Goal: Task Accomplishment & Management: Use online tool/utility

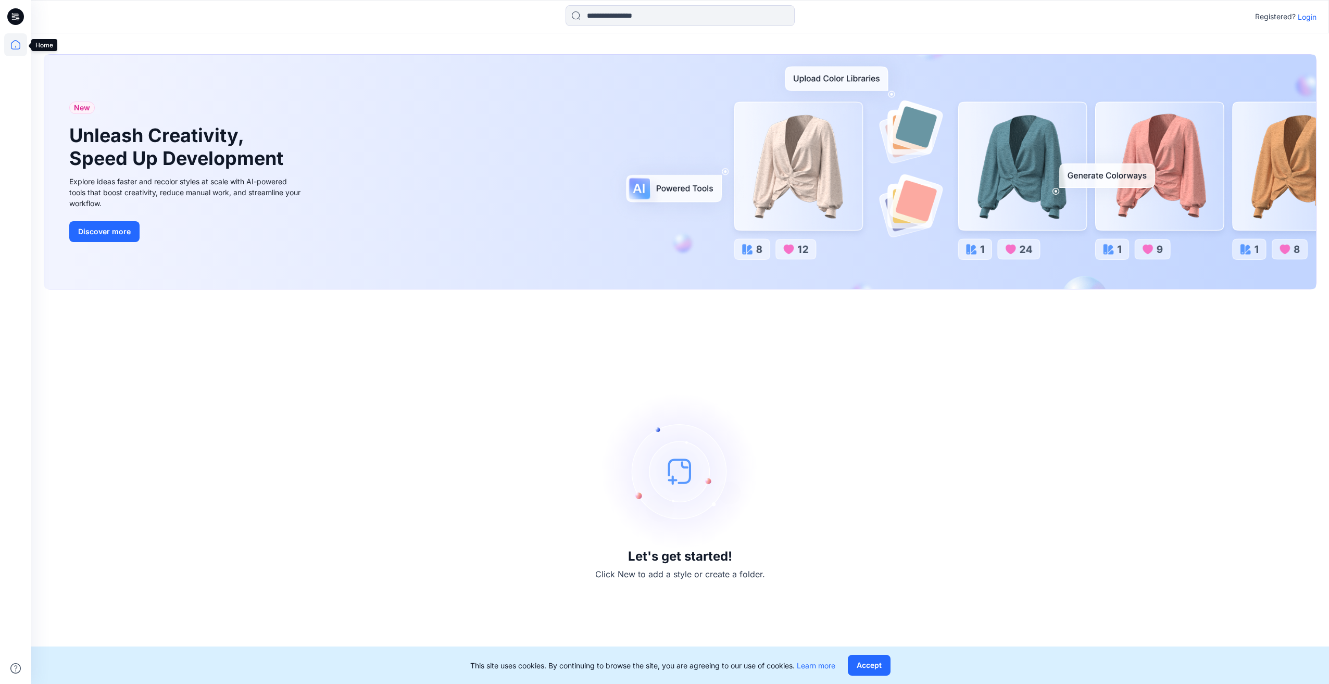
click at [17, 47] on icon at bounding box center [15, 44] width 23 height 23
click at [1306, 19] on p "Login" at bounding box center [1307, 16] width 19 height 11
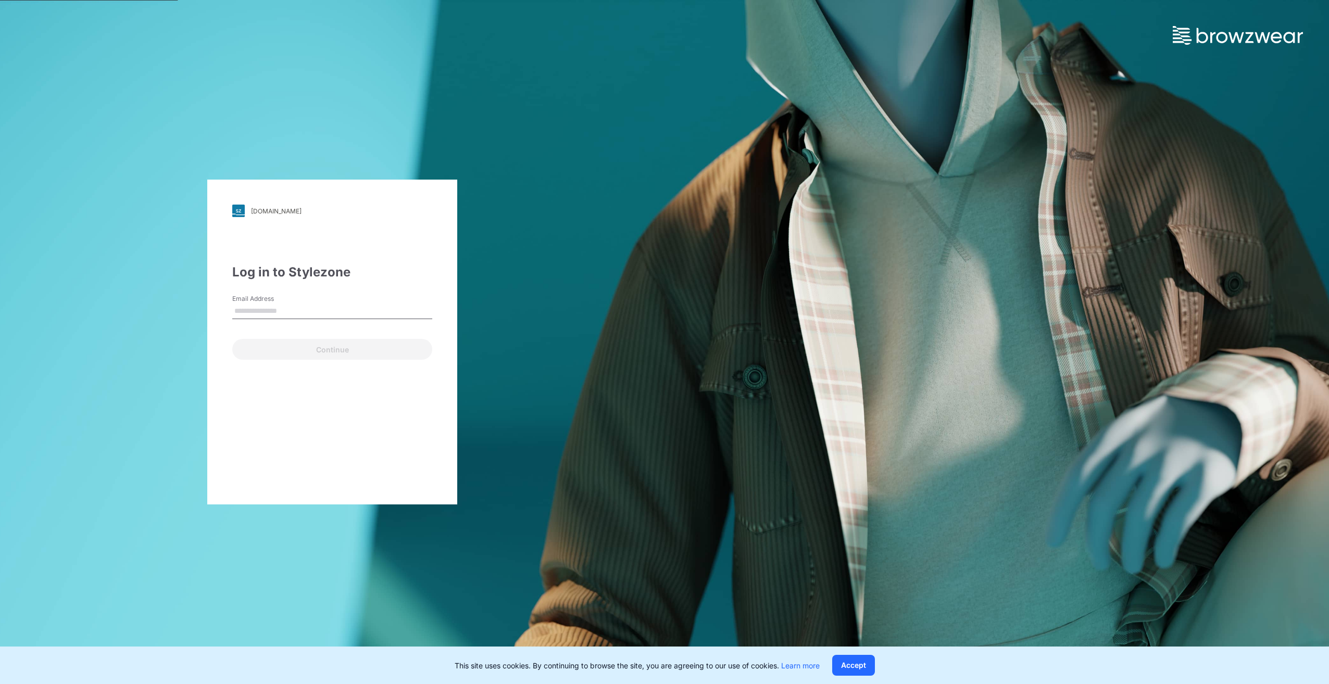
click at [302, 314] on input "Email Address" at bounding box center [332, 312] width 200 height 16
type input "**********"
click at [317, 347] on button "Continue" at bounding box center [332, 349] width 200 height 21
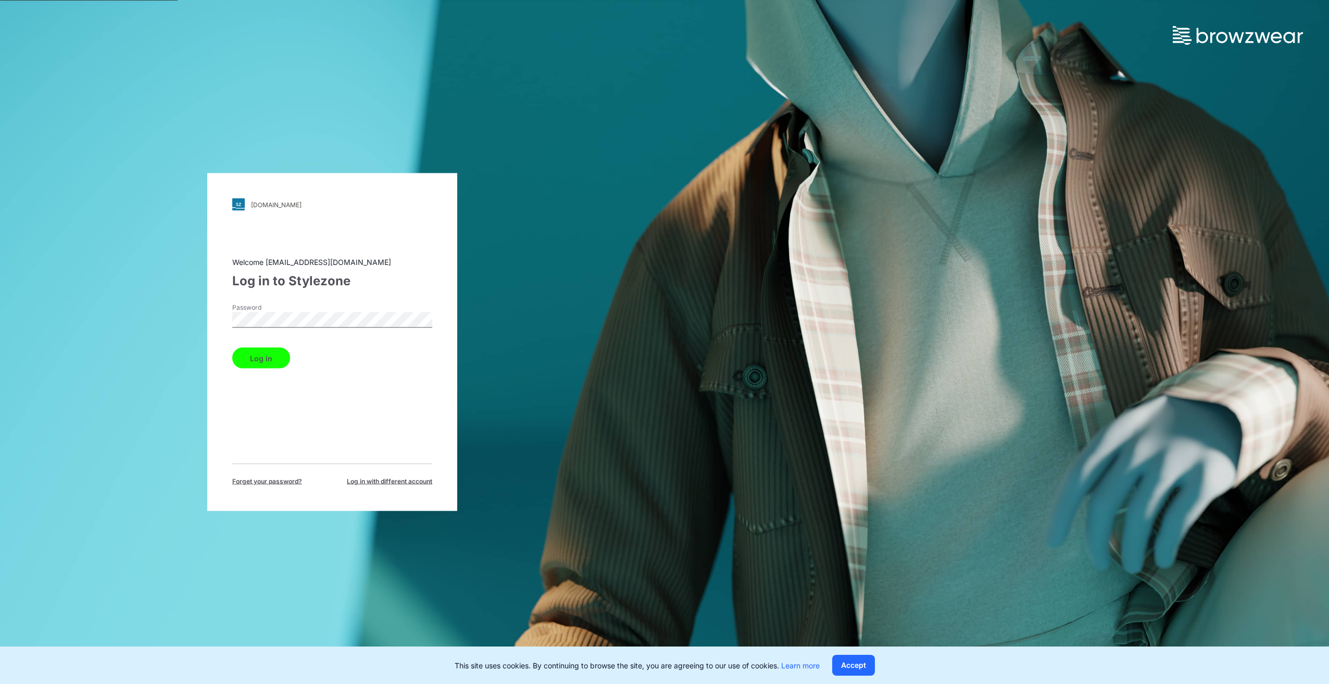
click at [270, 355] on button "Log in" at bounding box center [261, 358] width 58 height 21
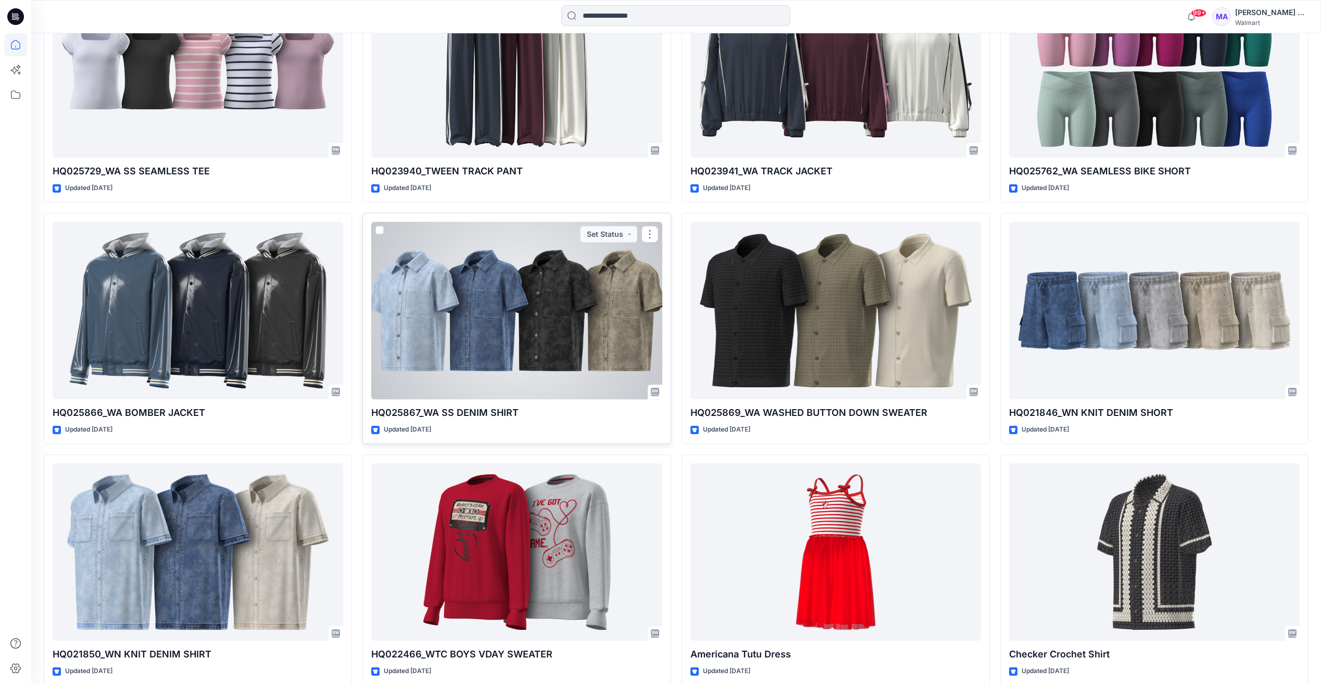
scroll to position [5041, 0]
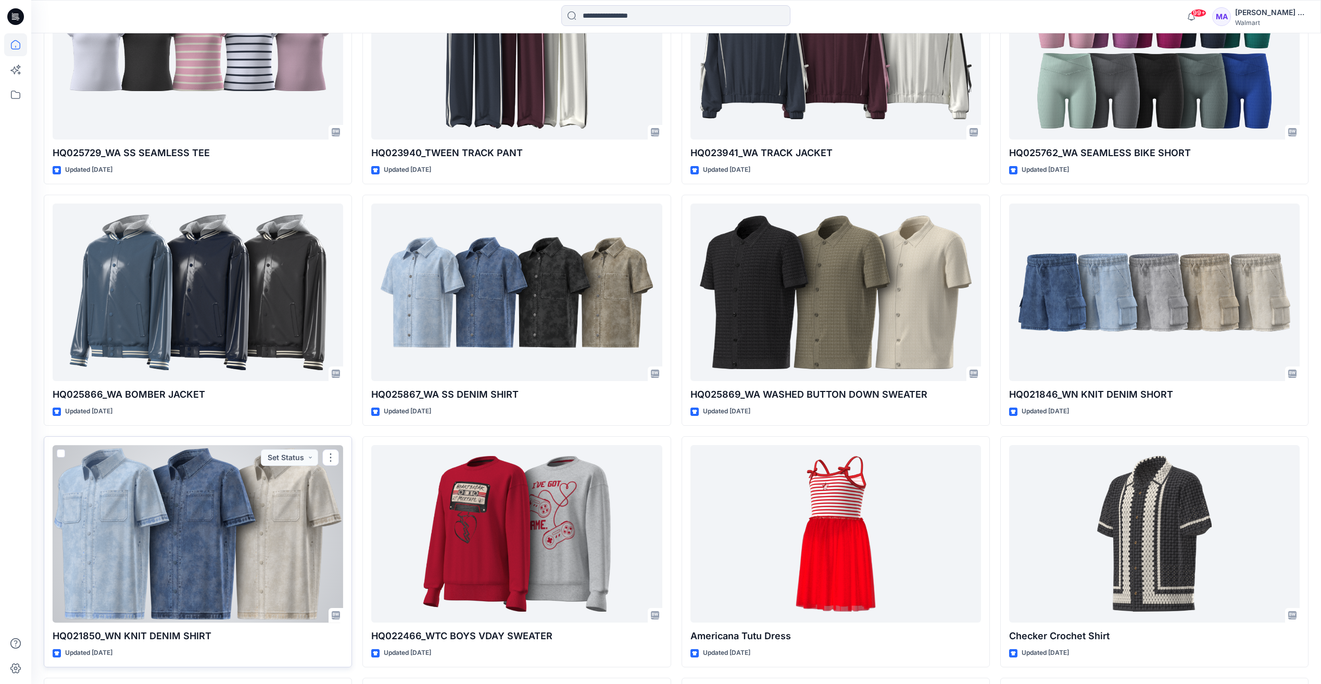
click at [223, 590] on div at bounding box center [198, 534] width 291 height 178
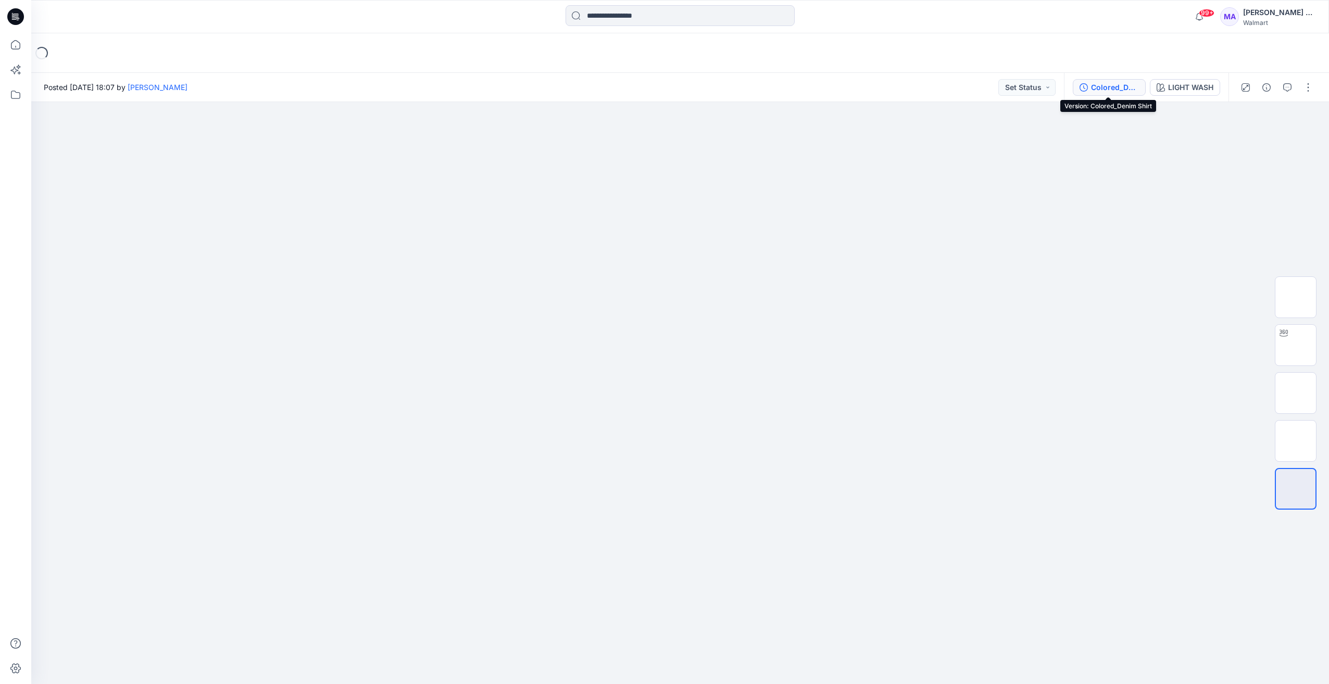
click at [1127, 88] on div "Colored_Denim Shirt" at bounding box center [1115, 87] width 48 height 11
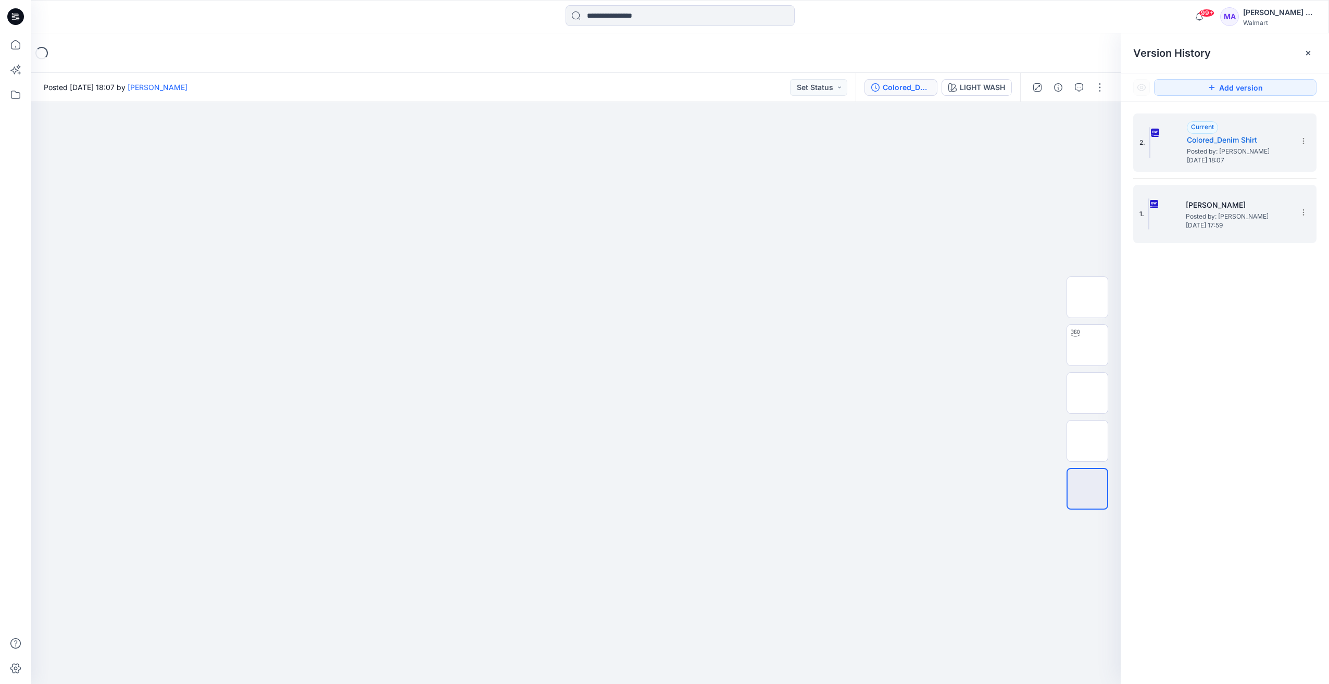
click at [1225, 216] on span "Posted by: [PERSON_NAME]" at bounding box center [1238, 216] width 104 height 10
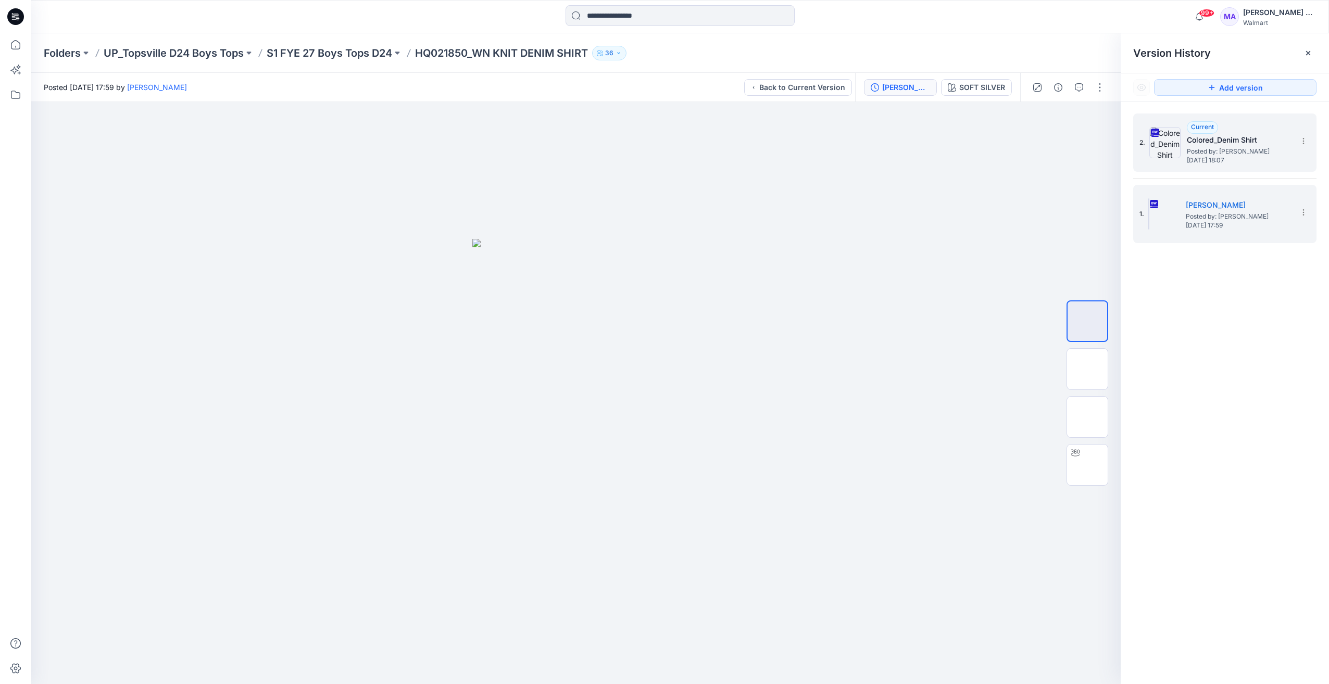
click at [1205, 144] on h5 "Colored_Denim Shirt" at bounding box center [1239, 140] width 104 height 12
click at [1226, 206] on h5 "[PERSON_NAME]" at bounding box center [1238, 205] width 104 height 12
click at [1087, 369] on img at bounding box center [1087, 369] width 0 height 0
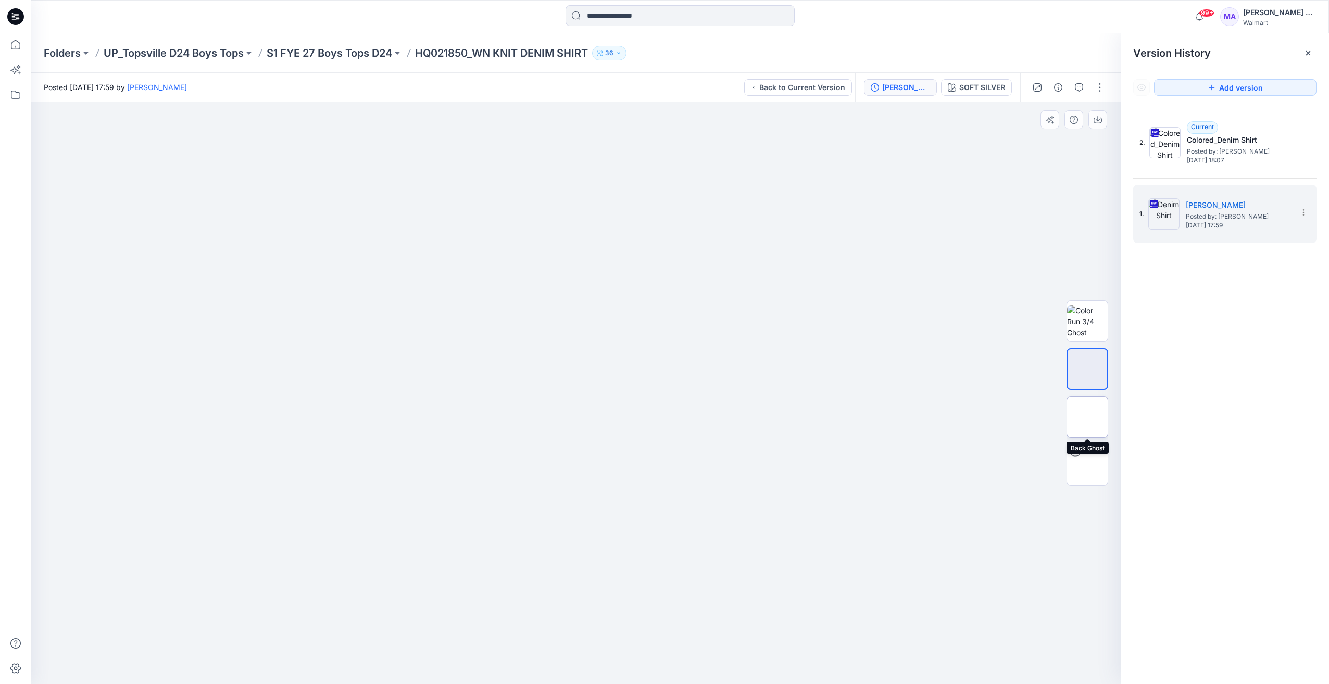
click at [1092, 406] on img at bounding box center [1087, 417] width 41 height 22
click at [1089, 465] on img at bounding box center [1087, 465] width 41 height 33
click at [983, 89] on div "SOFT SILVER" at bounding box center [982, 87] width 46 height 11
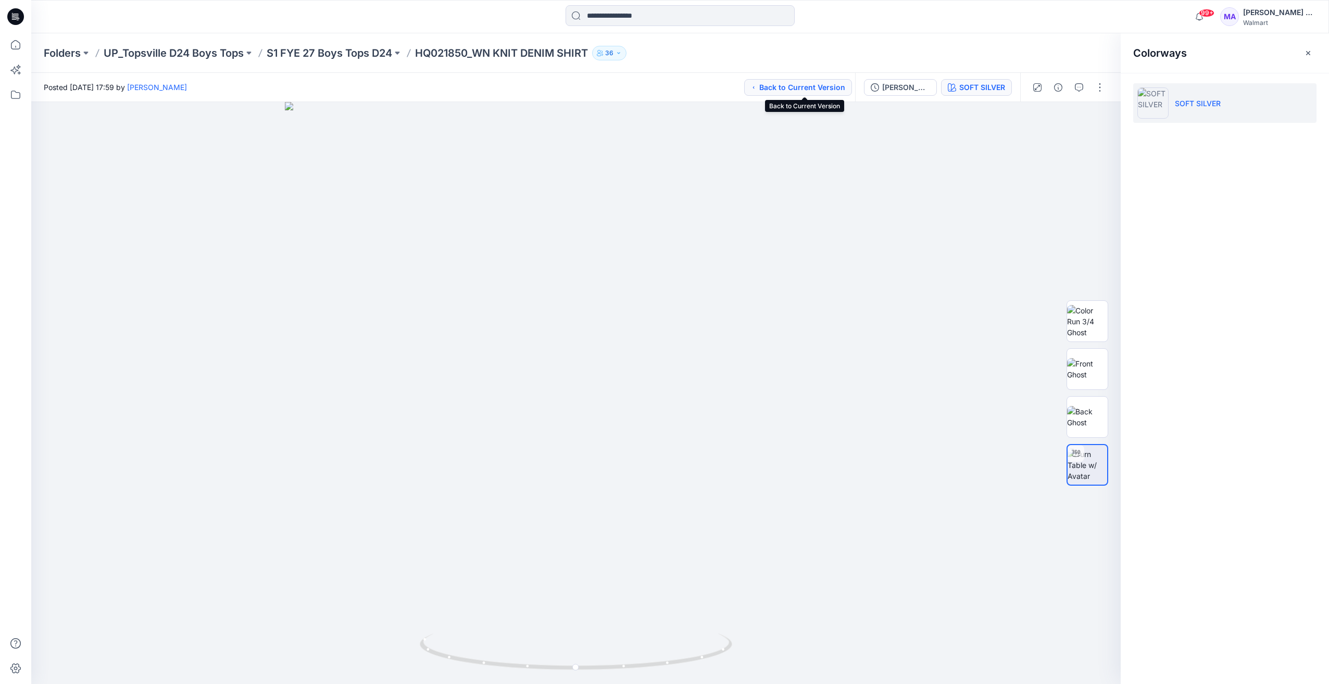
click at [834, 93] on button "Back to Current Version" at bounding box center [798, 87] width 108 height 17
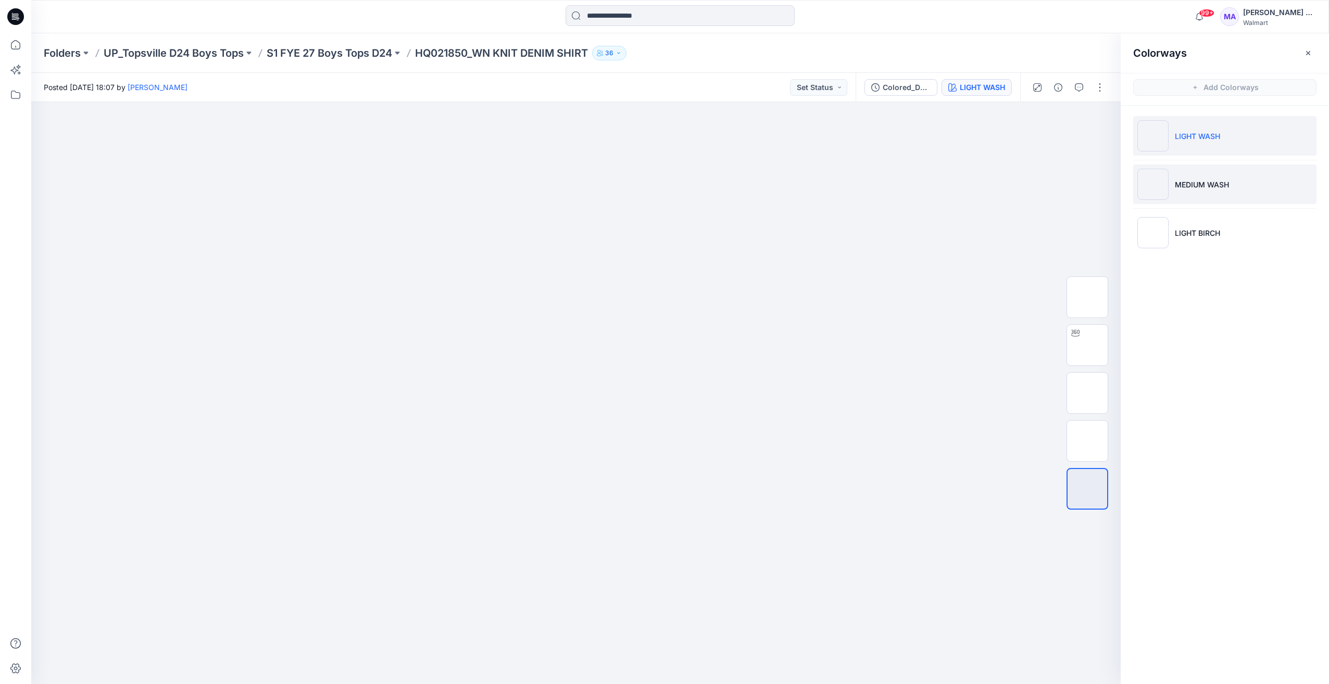
click at [1148, 185] on img at bounding box center [1152, 184] width 31 height 31
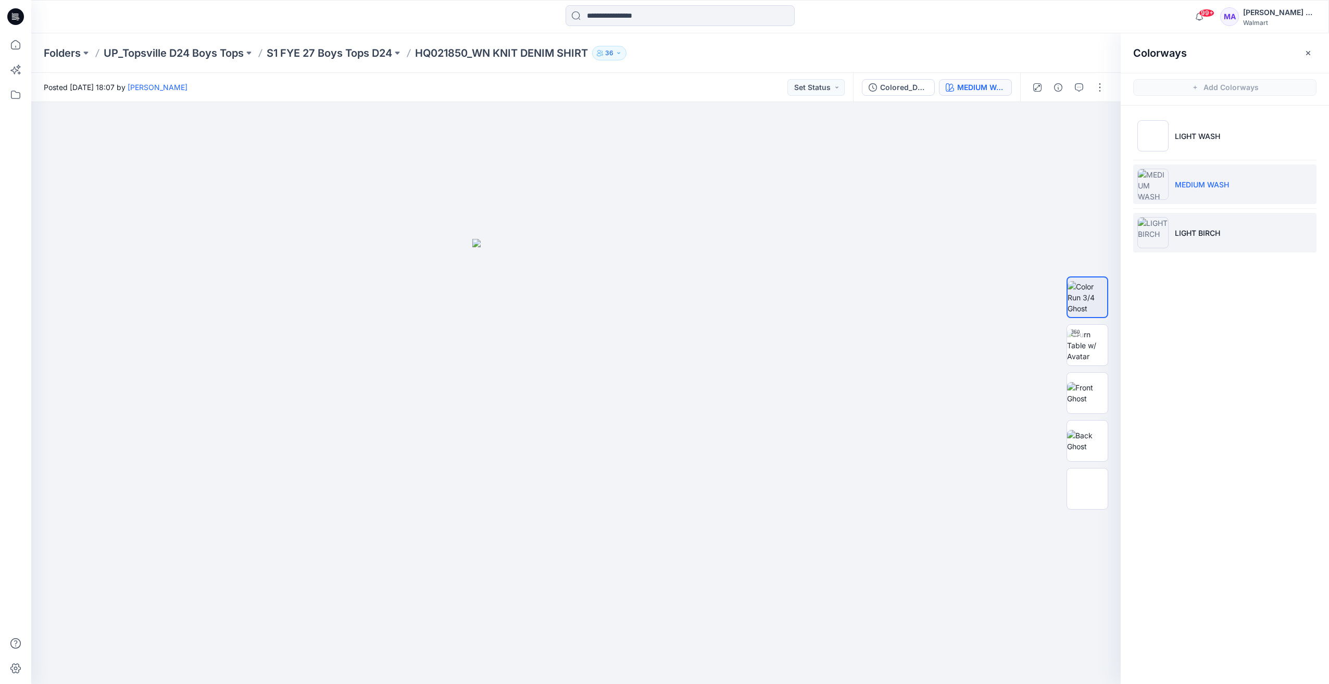
click at [1154, 233] on img at bounding box center [1152, 232] width 31 height 31
click at [1092, 345] on img at bounding box center [1087, 345] width 41 height 33
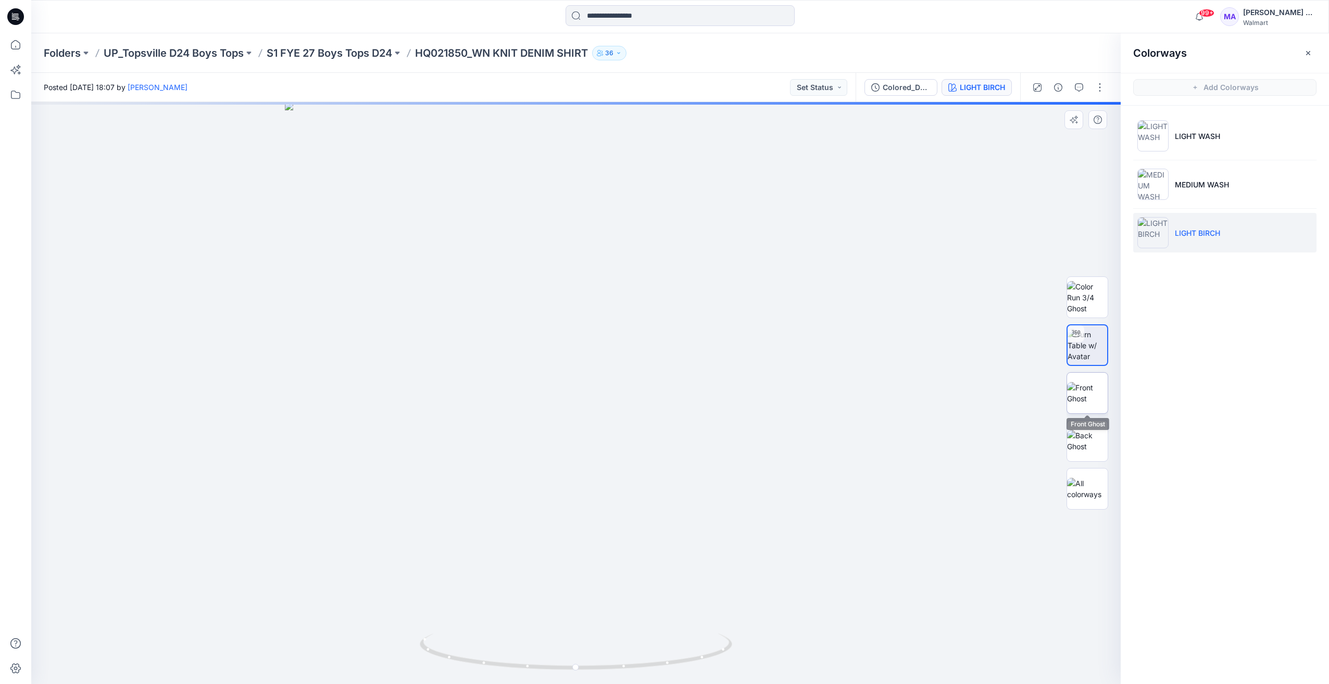
click at [1096, 395] on img at bounding box center [1087, 393] width 41 height 22
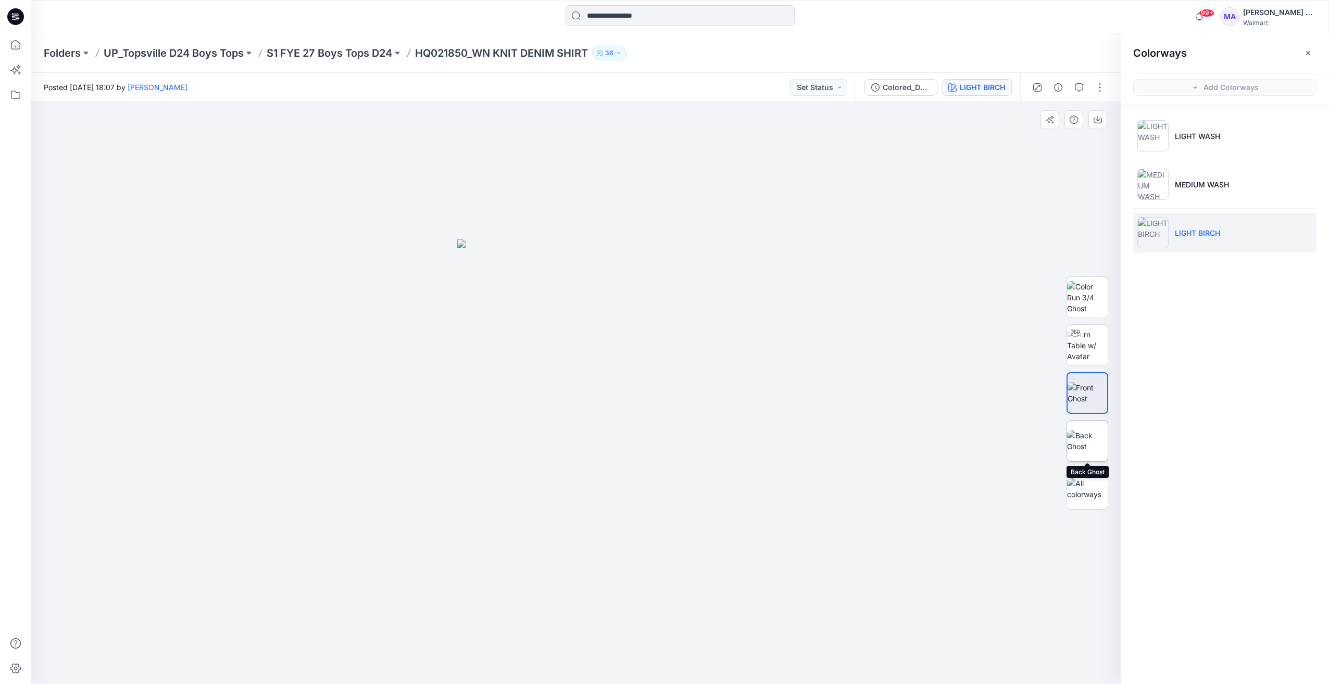
click at [1089, 445] on img at bounding box center [1087, 441] width 41 height 22
click at [1098, 494] on img at bounding box center [1087, 489] width 41 height 22
click at [1235, 454] on div "Colorways Add Colorways LIGHT WASH MEDIUM WASH LIGHT BIRCH" at bounding box center [1225, 358] width 208 height 651
click at [1079, 91] on icon "button" at bounding box center [1079, 87] width 8 height 8
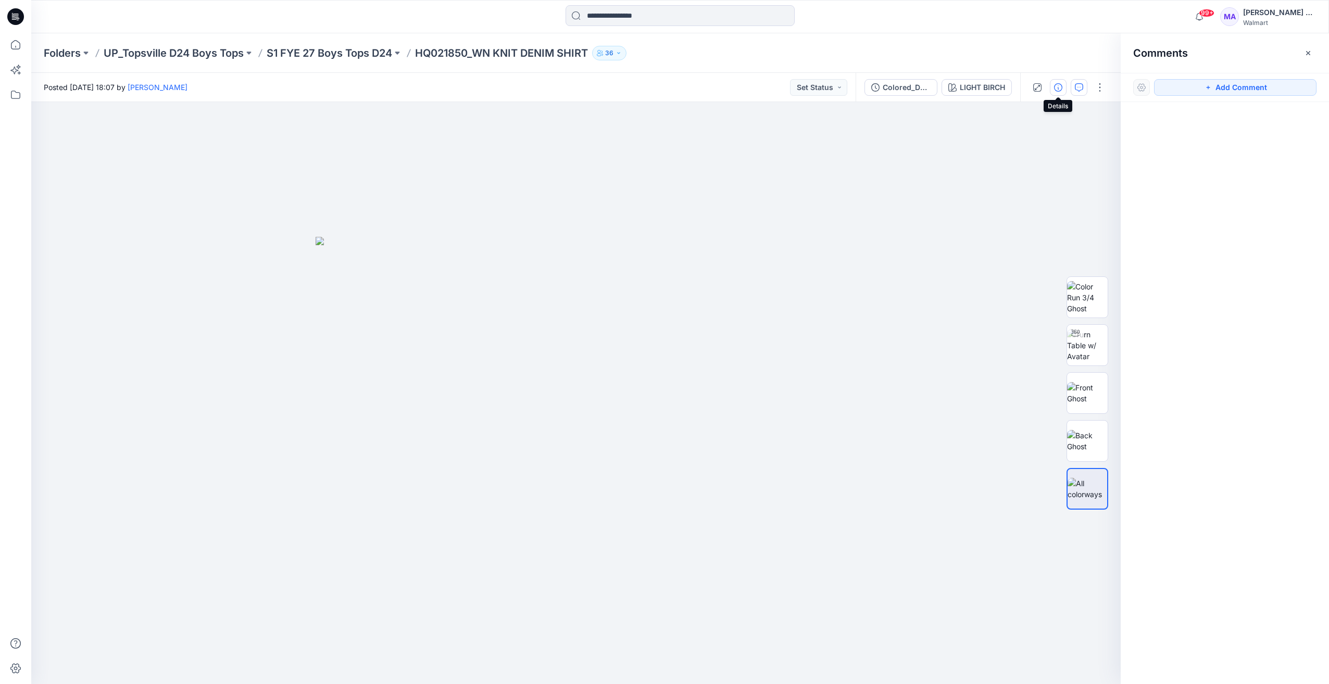
click at [1057, 90] on icon "button" at bounding box center [1058, 87] width 8 height 8
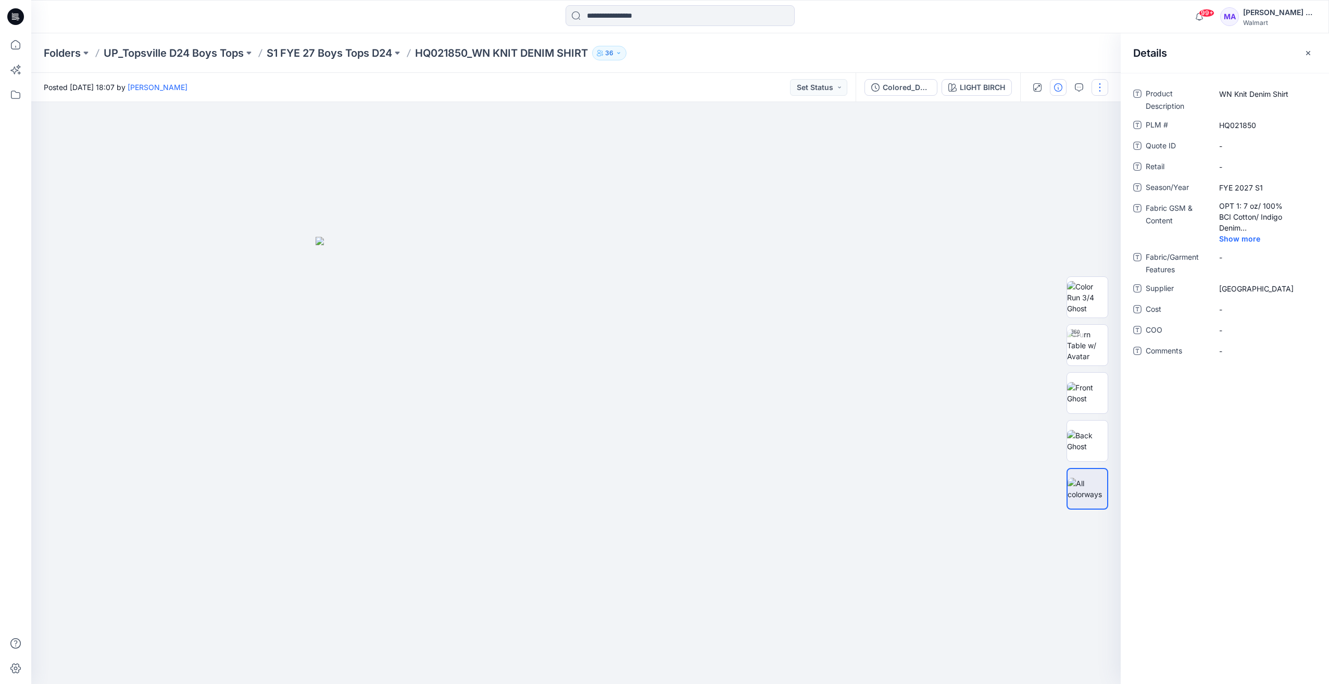
click at [1097, 93] on button "button" at bounding box center [1100, 87] width 17 height 17
click at [961, 191] on div at bounding box center [576, 393] width 1090 height 582
click at [819, 88] on button "Set Status" at bounding box center [818, 87] width 57 height 17
click at [909, 140] on div at bounding box center [576, 393] width 1090 height 582
click at [839, 88] on button "Set Status" at bounding box center [818, 87] width 57 height 17
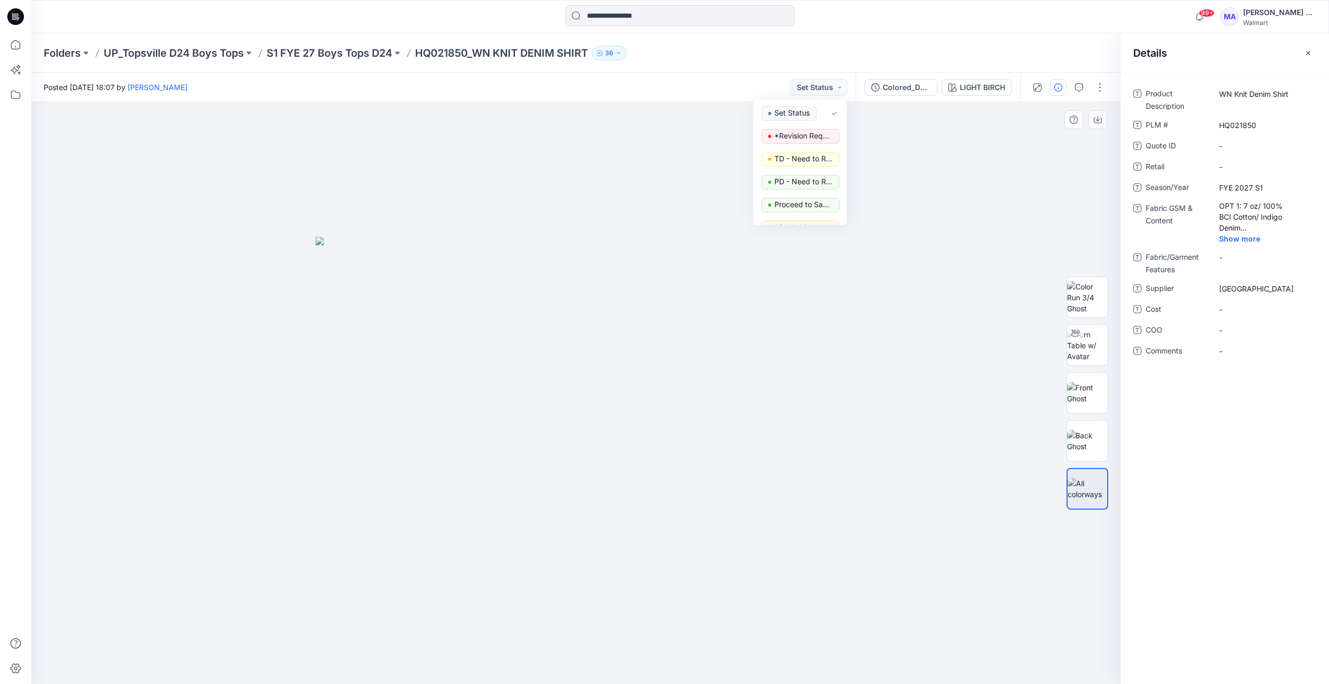
click at [923, 142] on div at bounding box center [576, 393] width 1090 height 582
click at [917, 85] on div "Colored_Denim Shirt" at bounding box center [907, 87] width 48 height 11
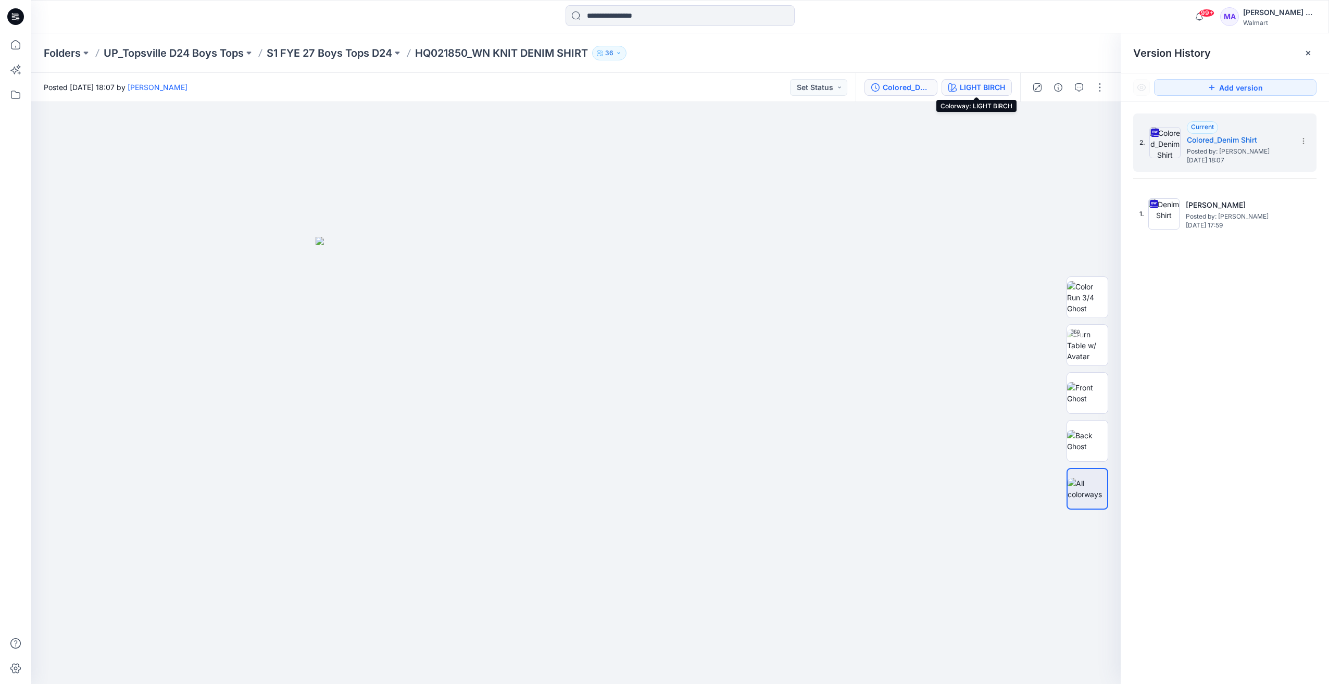
click at [974, 91] on div "LIGHT BIRCH" at bounding box center [982, 87] width 45 height 11
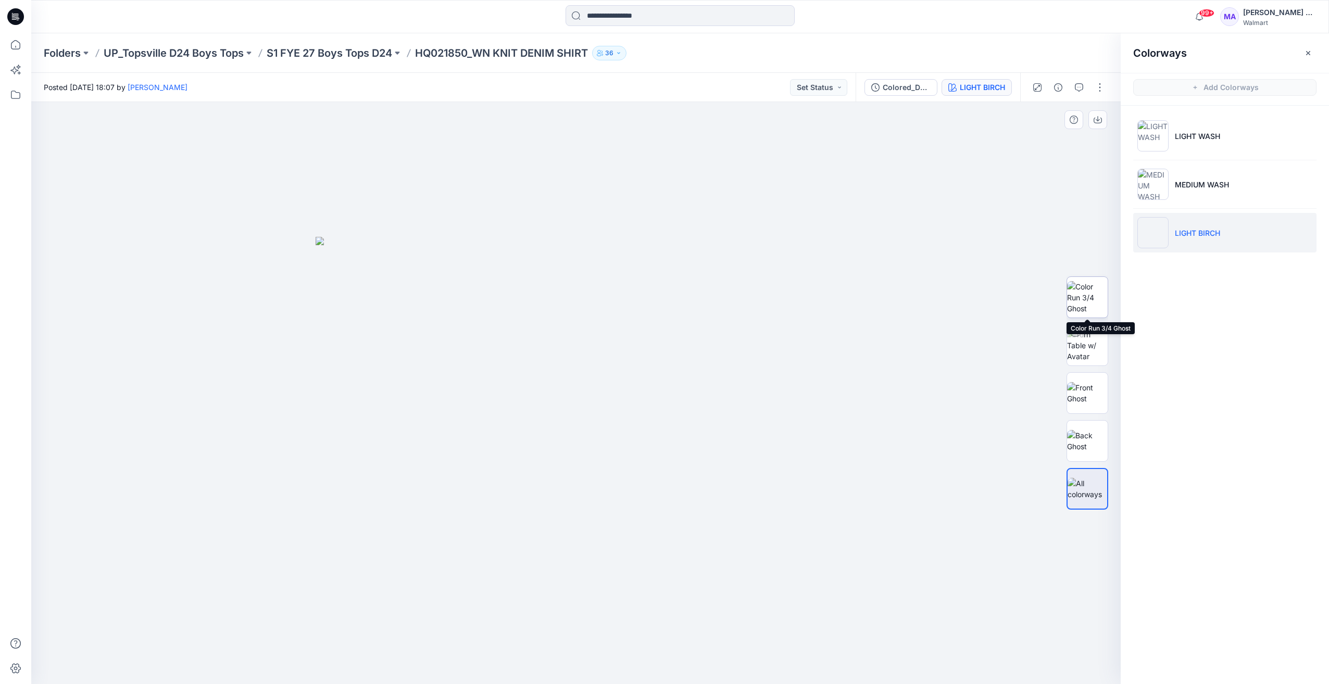
click at [1093, 291] on img at bounding box center [1087, 297] width 41 height 33
click at [1095, 348] on img at bounding box center [1087, 345] width 41 height 33
click at [1088, 382] on img at bounding box center [1087, 393] width 41 height 22
click at [1078, 404] on img at bounding box center [1088, 393] width 40 height 22
click at [1092, 437] on img at bounding box center [1087, 441] width 41 height 22
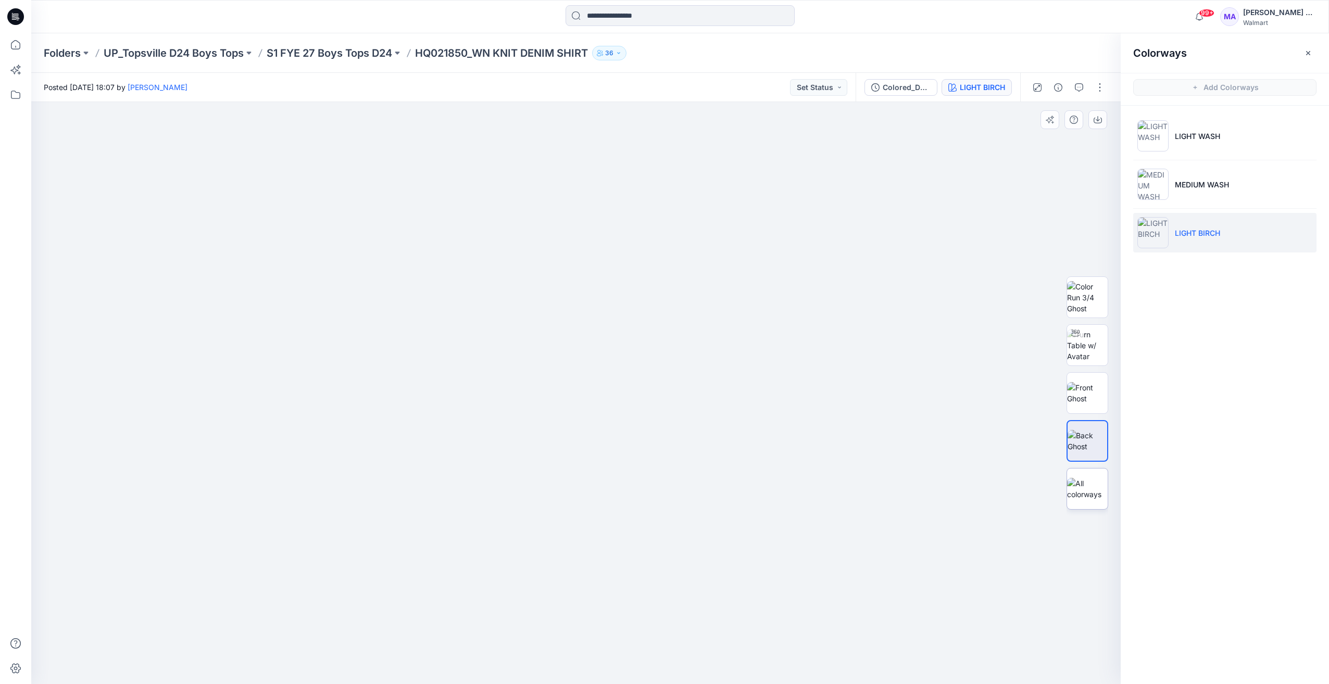
click at [1082, 509] on div at bounding box center [1088, 489] width 42 height 42
click at [1160, 183] on img at bounding box center [1152, 184] width 31 height 31
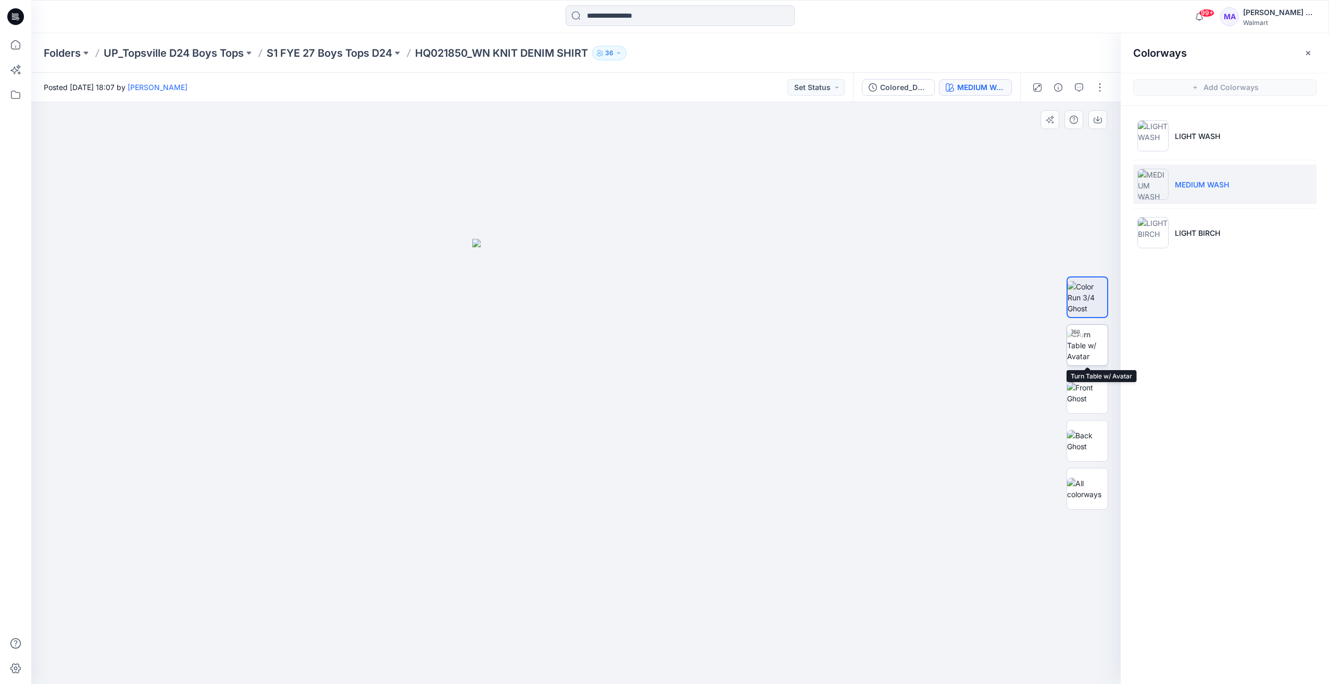
click at [1097, 349] on img at bounding box center [1087, 345] width 41 height 33
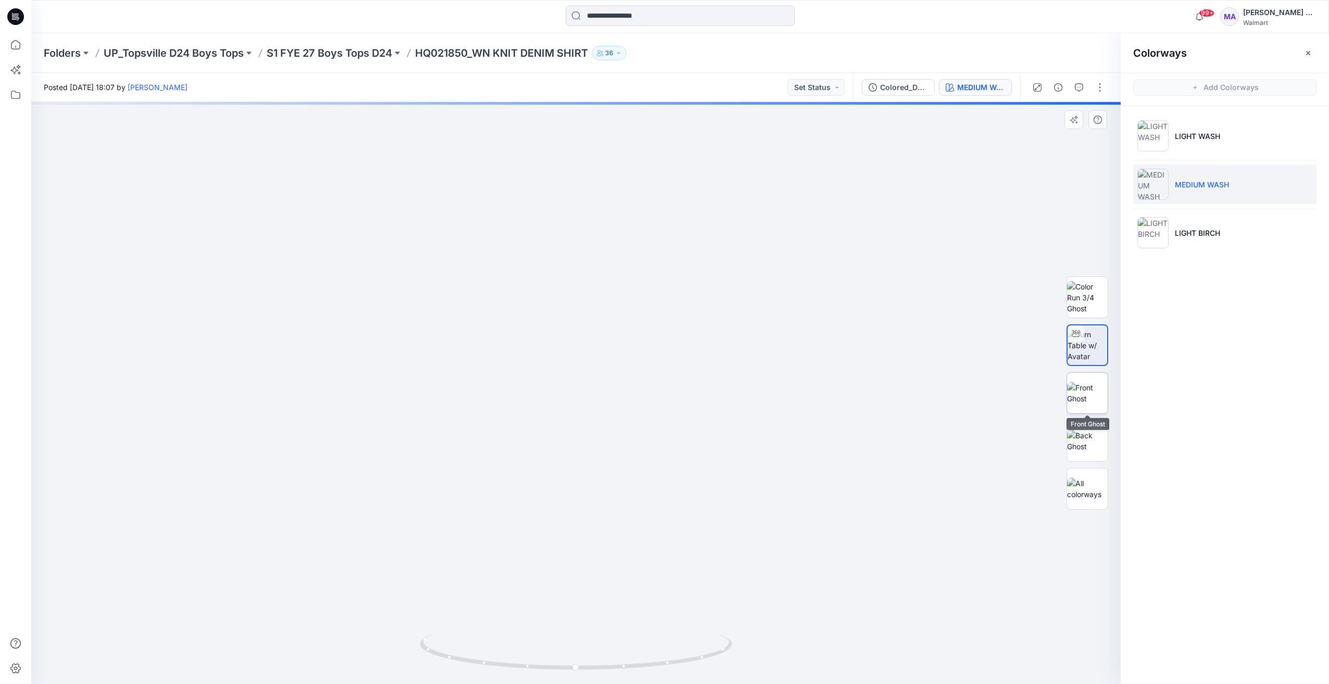
click at [1090, 395] on img at bounding box center [1087, 393] width 41 height 22
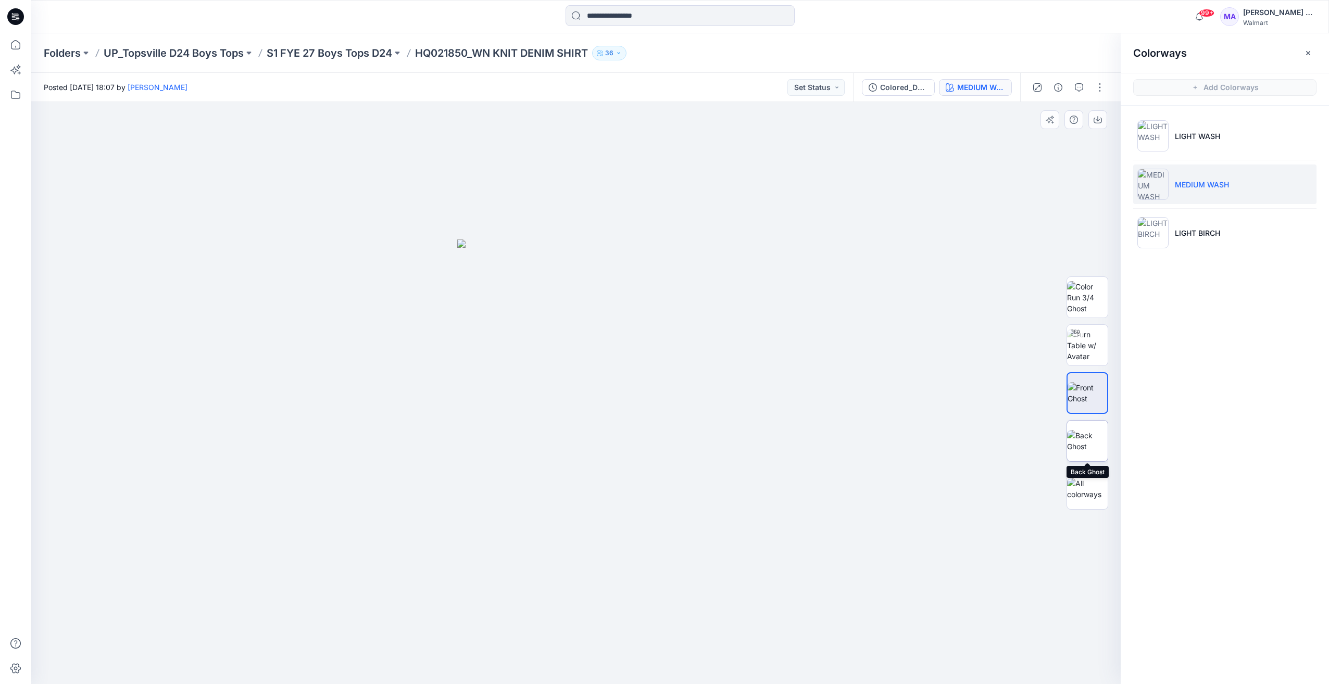
click at [1083, 446] on img at bounding box center [1087, 441] width 41 height 22
drag, startPoint x: 1086, startPoint y: 484, endPoint x: 1079, endPoint y: 469, distance: 17.2
click at [1086, 485] on img at bounding box center [1087, 489] width 41 height 22
click at [1154, 124] on img at bounding box center [1152, 135] width 31 height 31
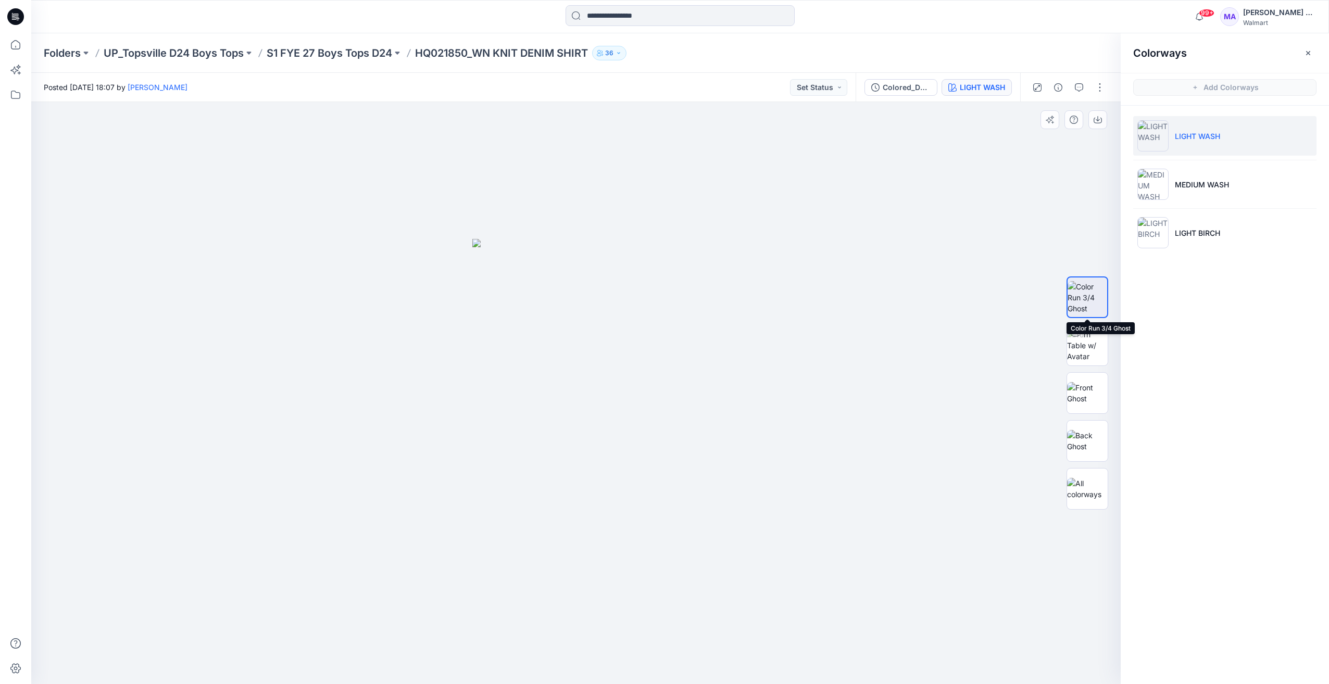
click at [1086, 290] on img at bounding box center [1088, 297] width 40 height 33
drag, startPoint x: 1081, startPoint y: 339, endPoint x: 1081, endPoint y: 384, distance: 45.8
click at [1082, 339] on div at bounding box center [1075, 333] width 17 height 17
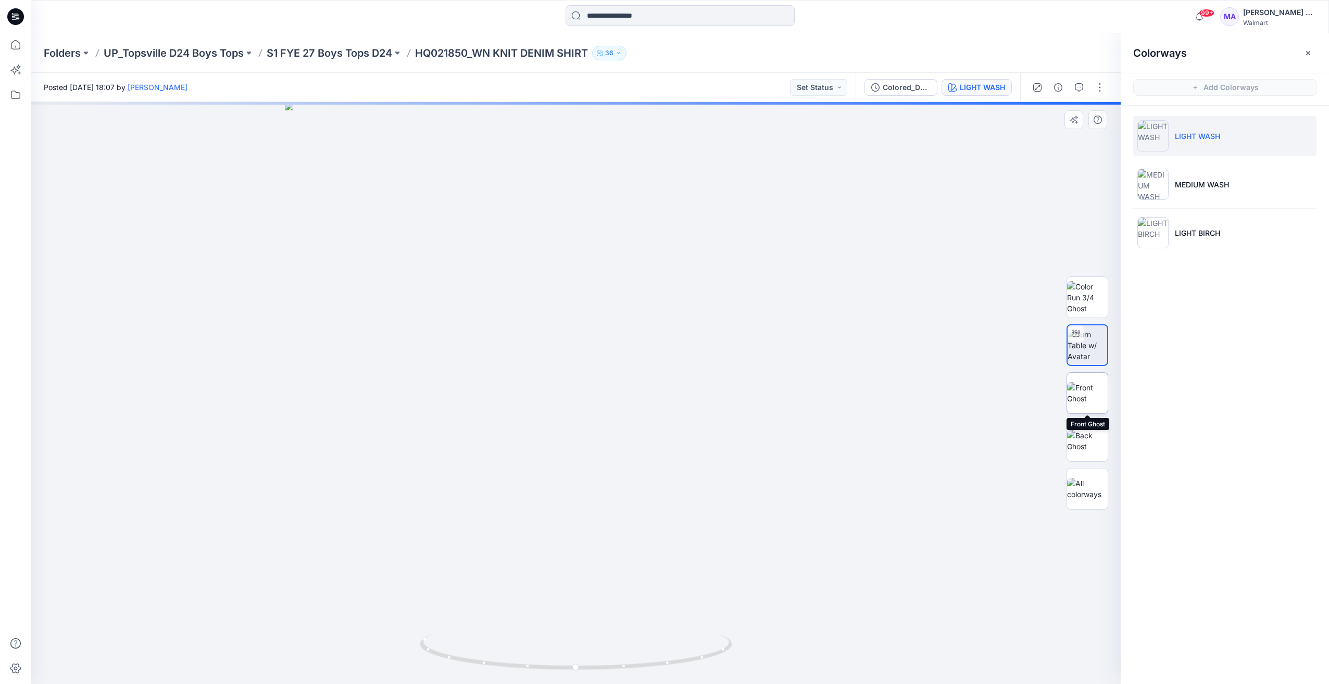
click at [1085, 397] on img at bounding box center [1087, 393] width 41 height 22
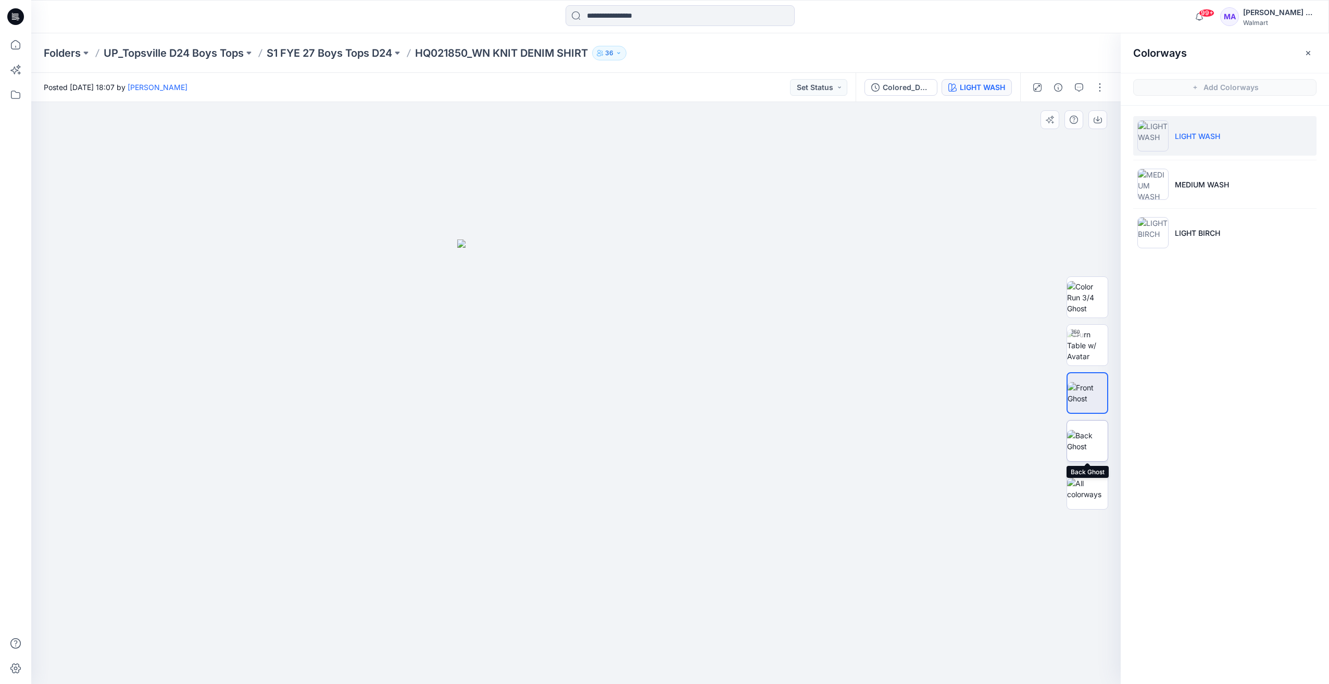
click at [1076, 448] on img at bounding box center [1087, 441] width 41 height 22
click at [1095, 490] on img at bounding box center [1087, 489] width 41 height 22
click at [997, 307] on div at bounding box center [576, 393] width 1090 height 582
